Goal: Navigation & Orientation: Find specific page/section

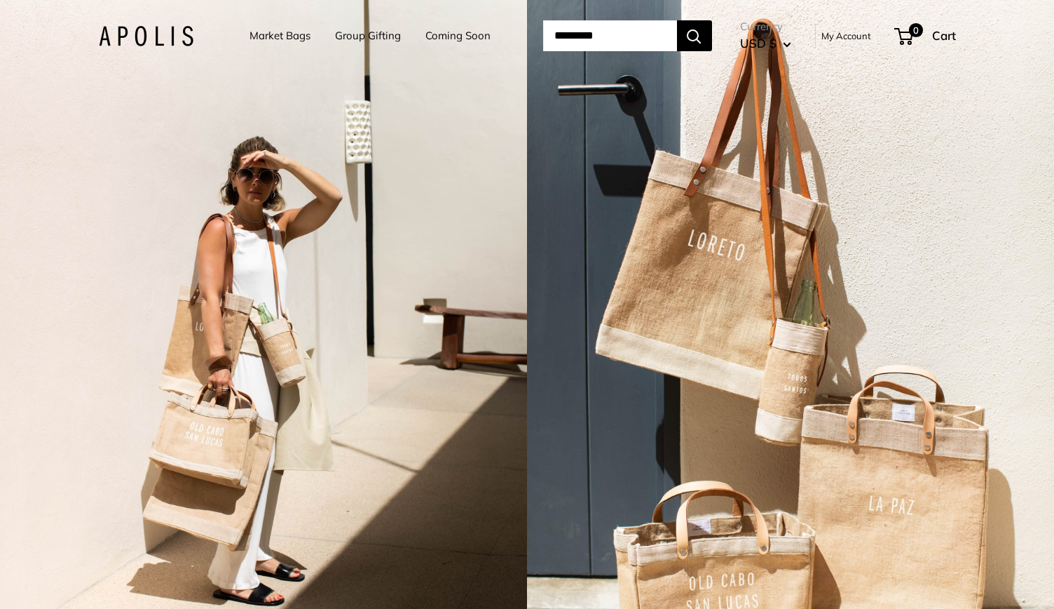
click at [279, 36] on link "Market Bags" at bounding box center [280, 36] width 61 height 20
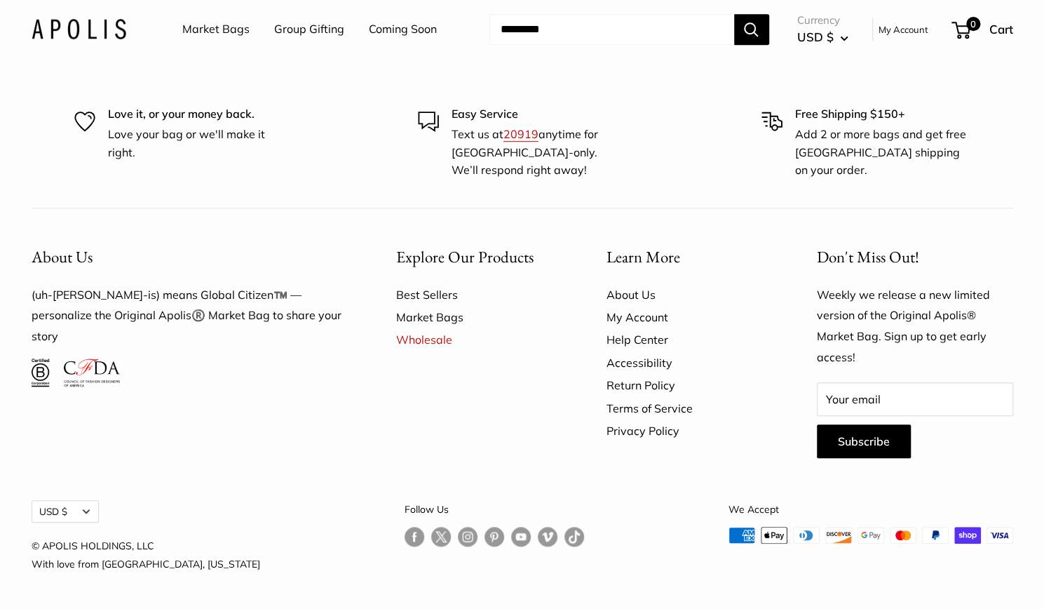
scroll to position [4056, 0]
